Goal: Task Accomplishment & Management: Manage account settings

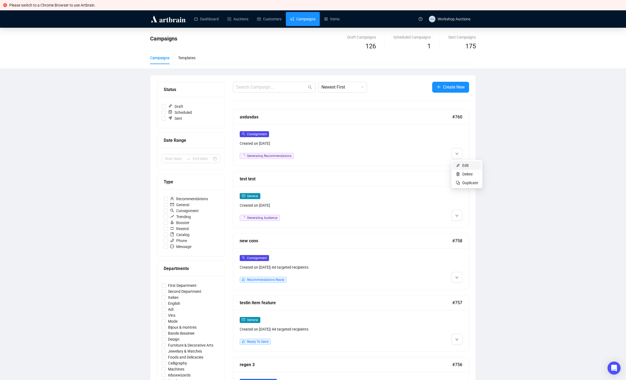
click at [472, 168] on span "Edit" at bounding box center [470, 165] width 16 height 6
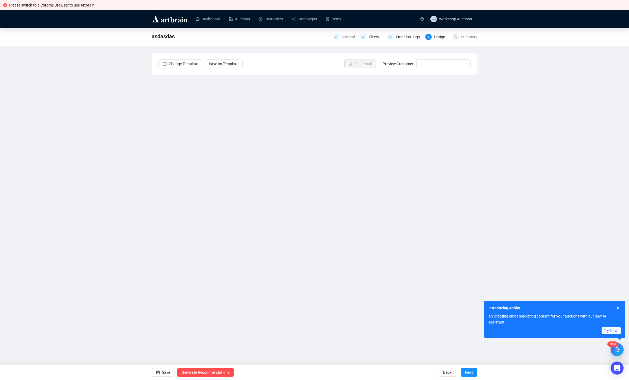
click at [125, 145] on div "asdasdas General Filters Email Settings 4 Design 5 Summary Change Template Save…" at bounding box center [314, 169] width 629 height 282
